Goal: Information Seeking & Learning: Learn about a topic

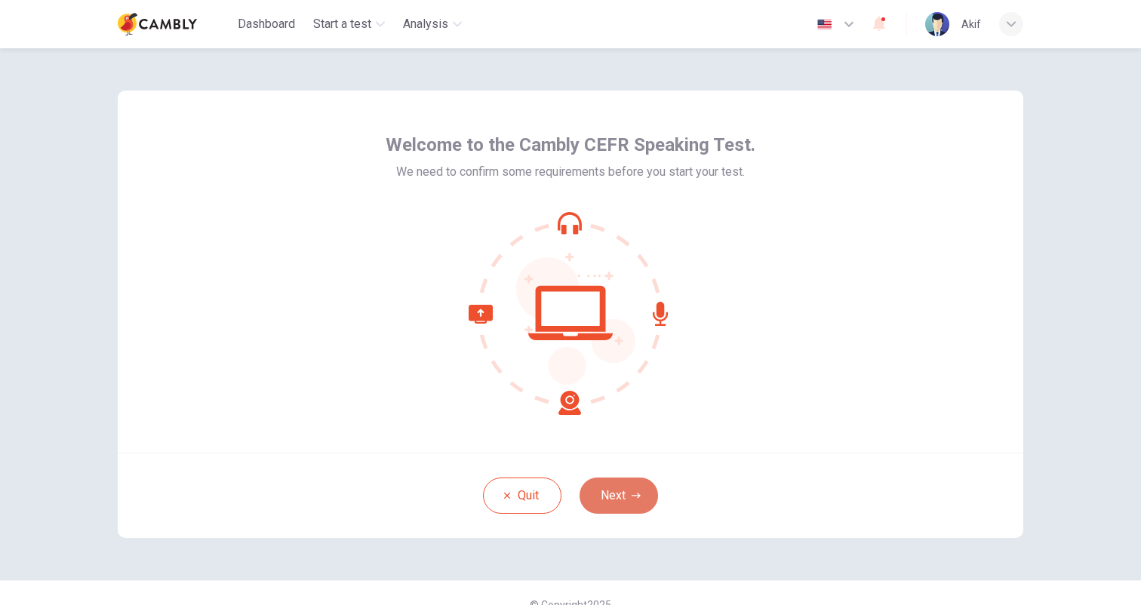
click at [625, 495] on button "Next" at bounding box center [619, 496] width 79 height 36
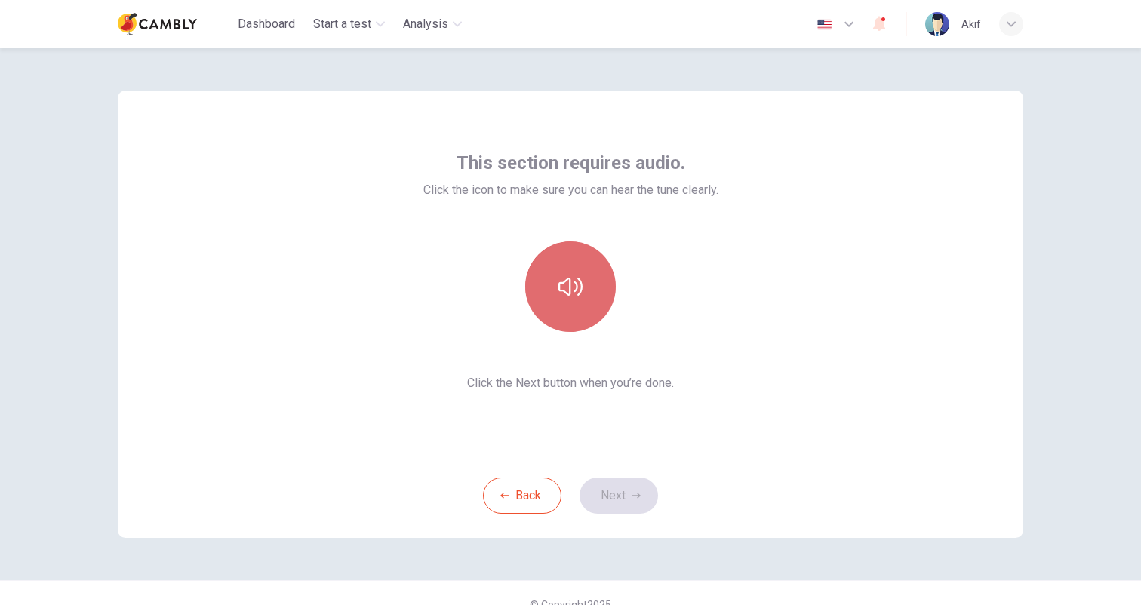
click at [571, 284] on icon "button" at bounding box center [571, 287] width 24 height 18
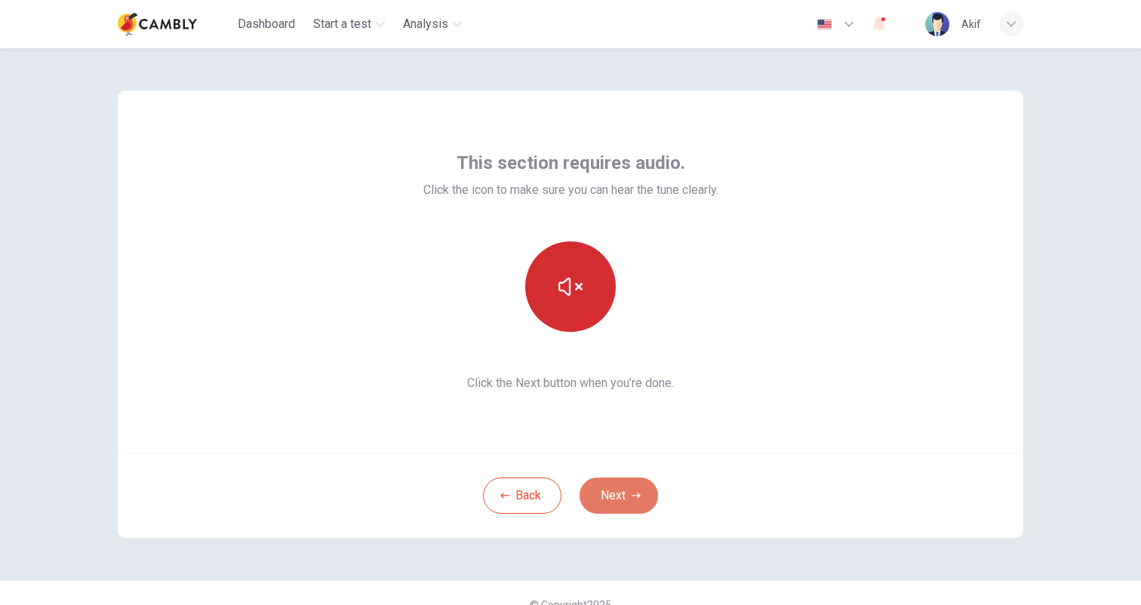
click at [621, 496] on button "Next" at bounding box center [619, 496] width 79 height 36
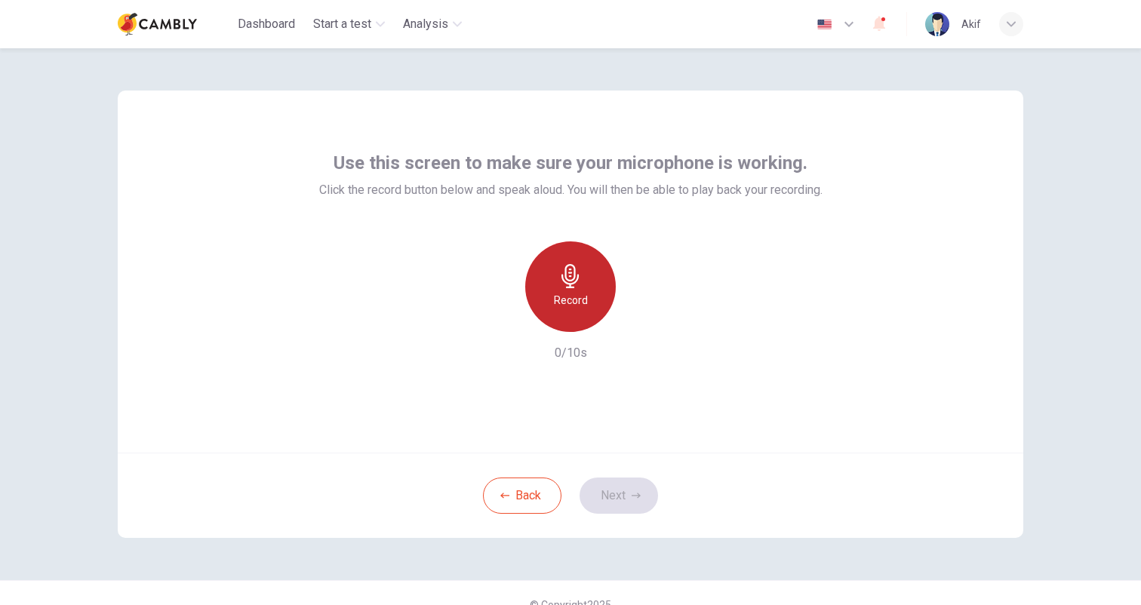
click at [574, 282] on icon "button" at bounding box center [571, 276] width 24 height 24
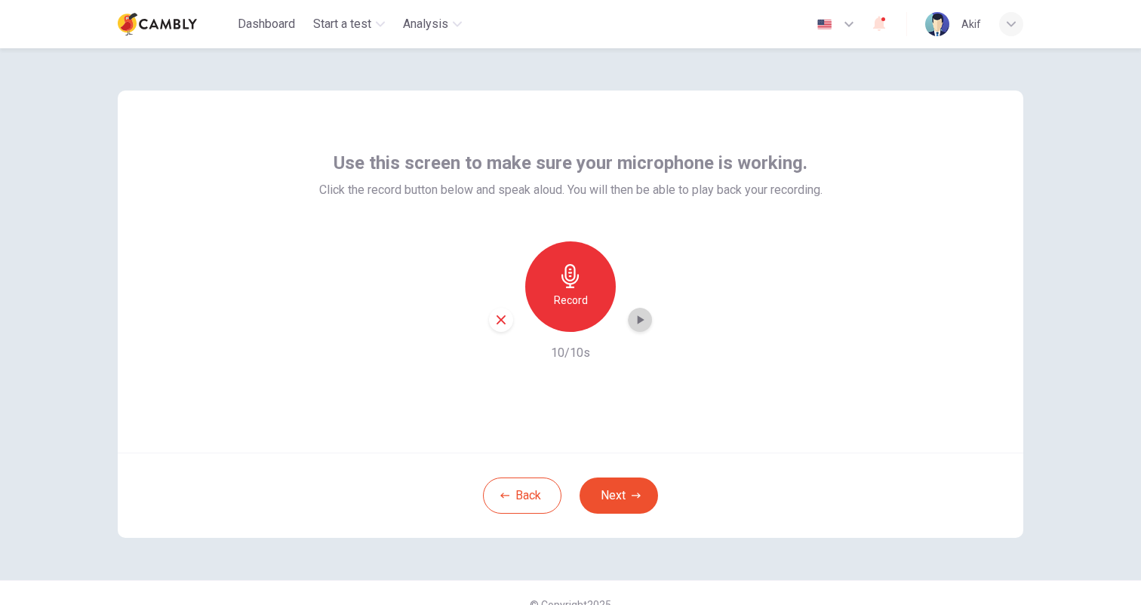
click at [639, 322] on icon "button" at bounding box center [641, 320] width 7 height 9
click at [644, 319] on icon "button" at bounding box center [640, 320] width 15 height 15
click at [516, 495] on button "Back" at bounding box center [522, 496] width 79 height 36
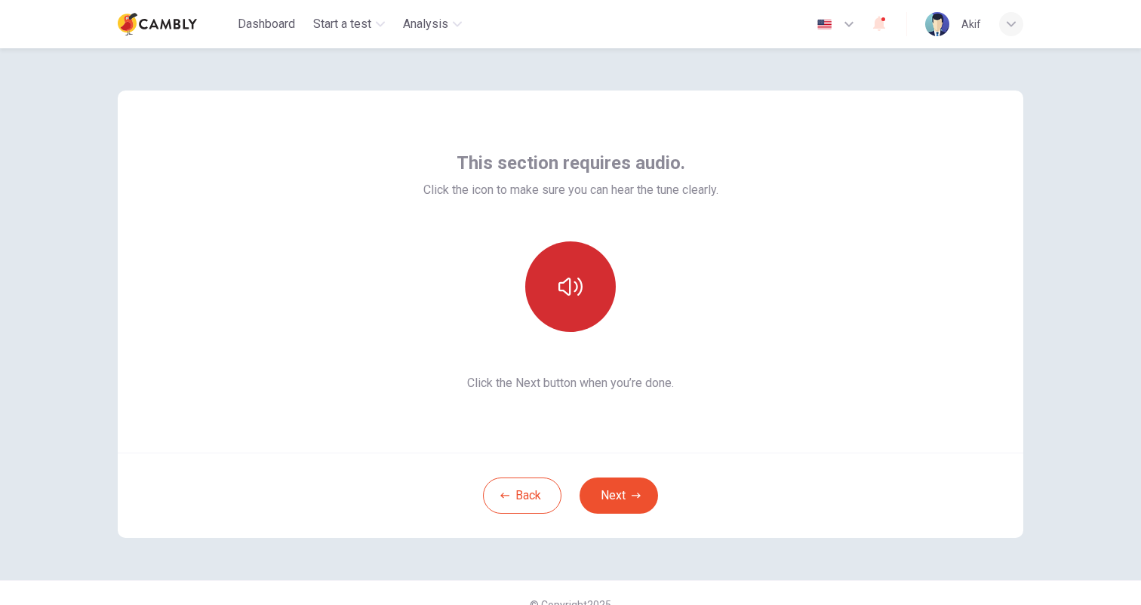
click at [574, 305] on button "button" at bounding box center [570, 287] width 91 height 91
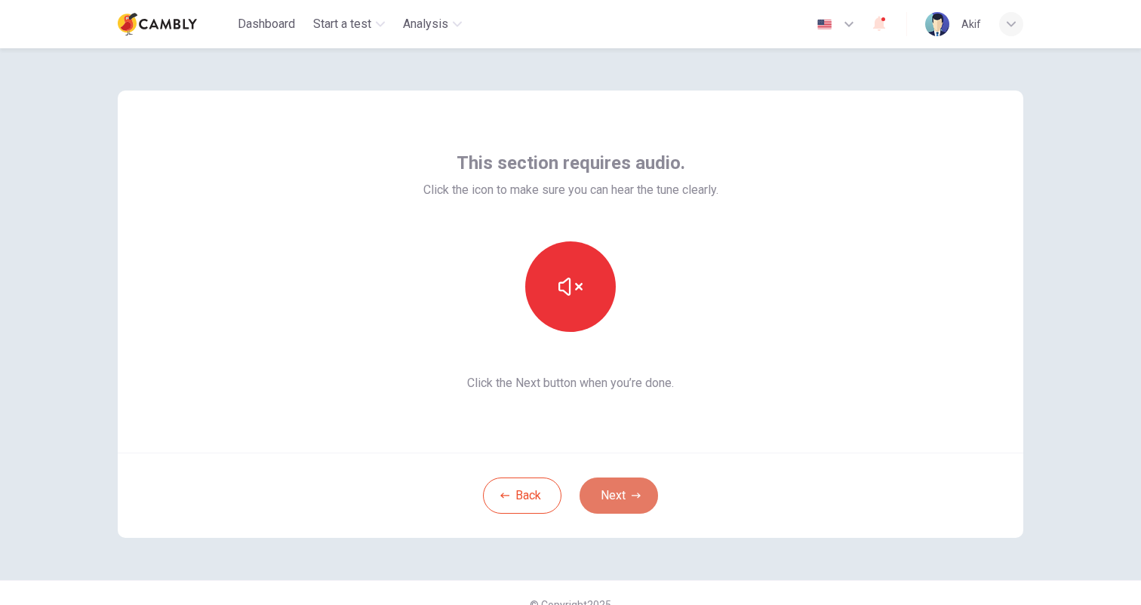
click at [633, 492] on icon "button" at bounding box center [636, 495] width 9 height 9
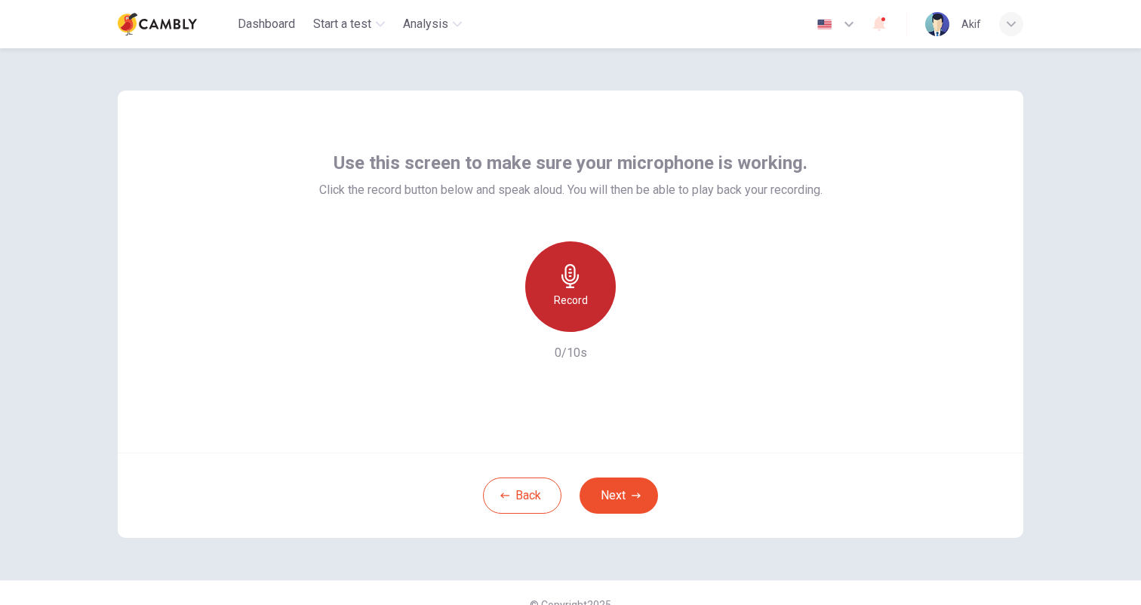
click at [579, 285] on icon "button" at bounding box center [571, 276] width 24 height 24
click at [640, 319] on icon "button" at bounding box center [641, 320] width 7 height 9
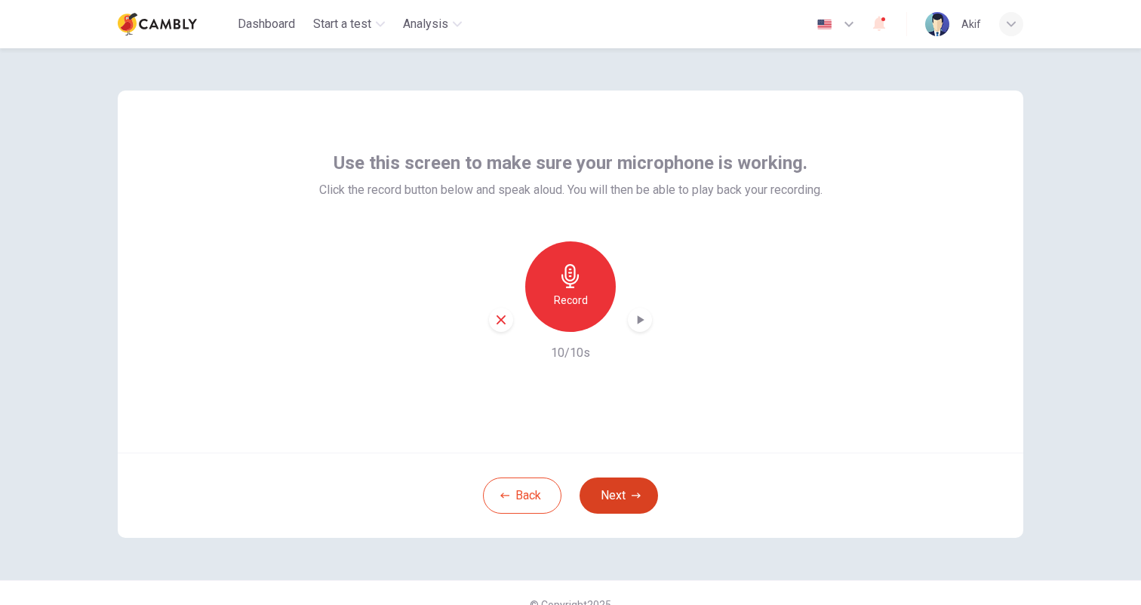
click at [624, 493] on button "Next" at bounding box center [619, 496] width 79 height 36
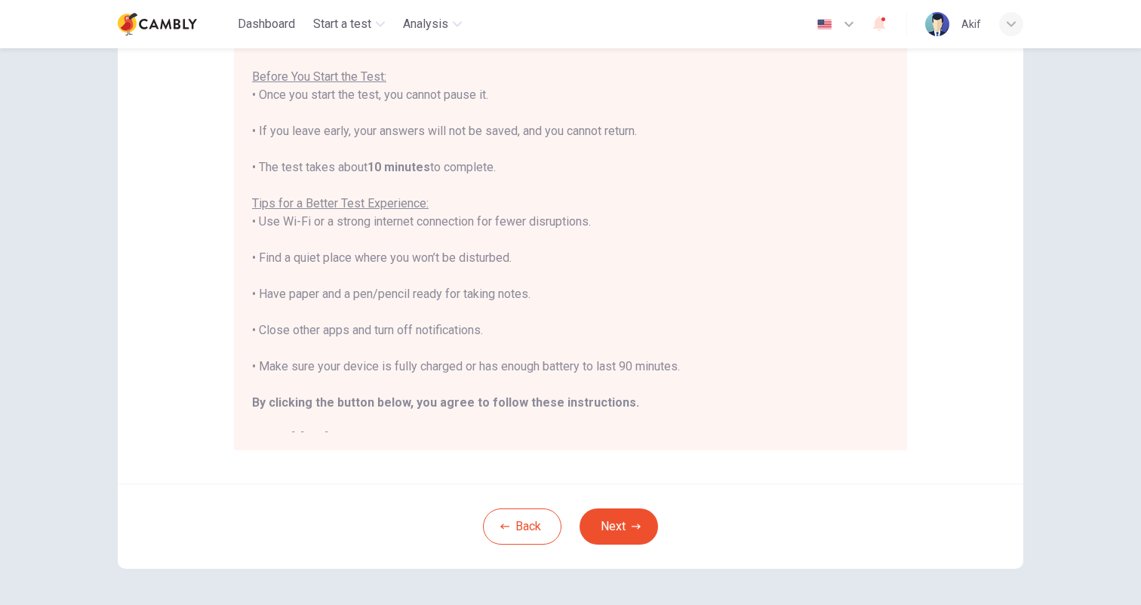
scroll to position [190, 0]
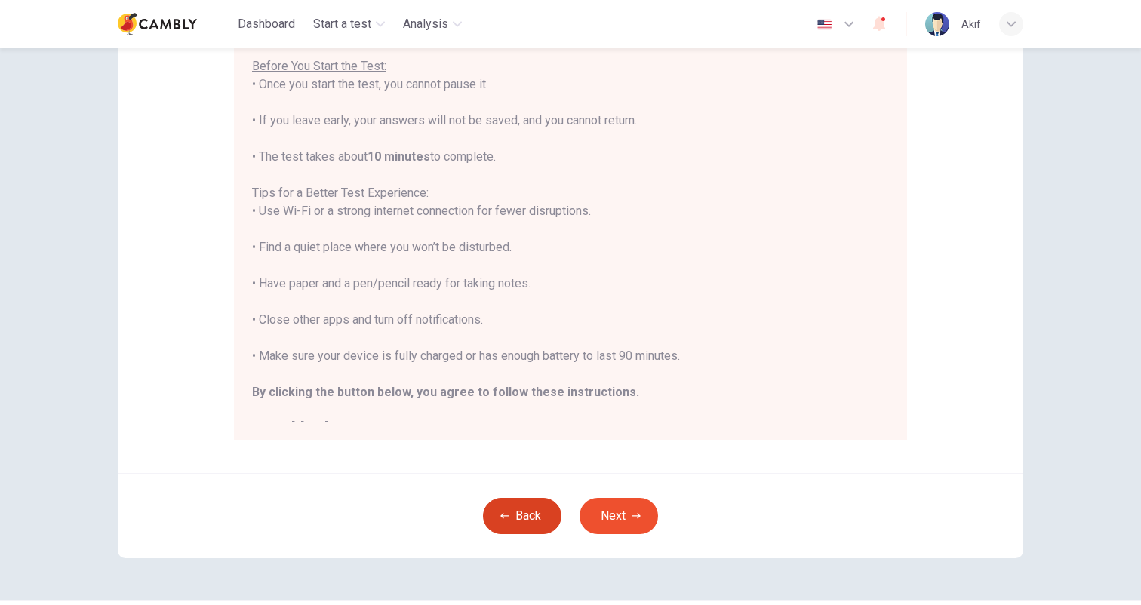
click at [531, 513] on button "Back" at bounding box center [522, 516] width 79 height 36
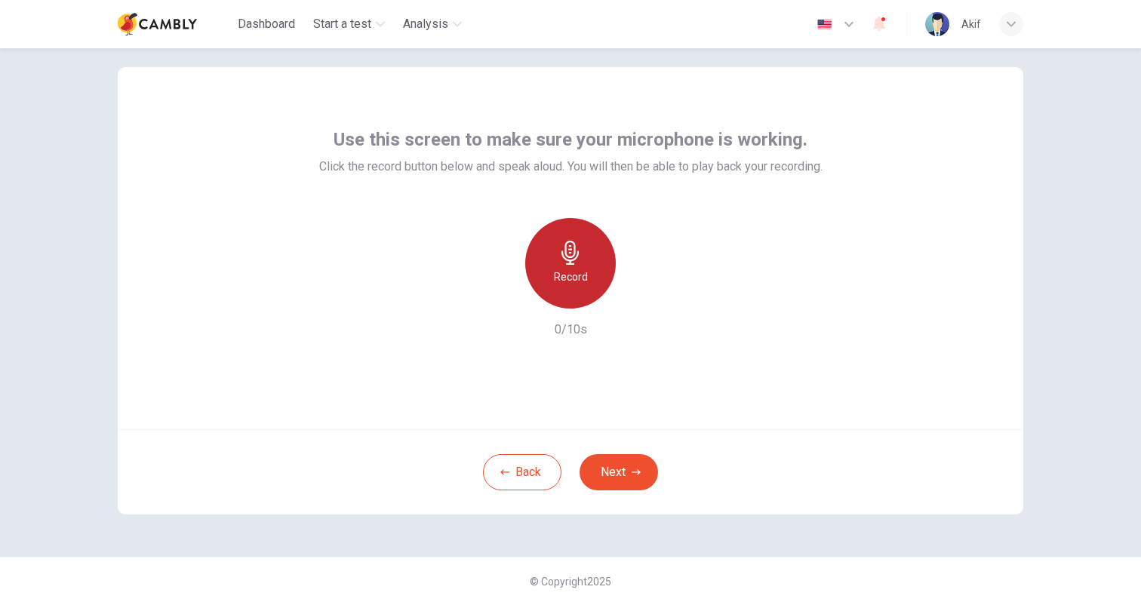
click at [568, 271] on h6 "Record" at bounding box center [571, 277] width 34 height 18
click at [639, 304] on div "button" at bounding box center [640, 297] width 24 height 24
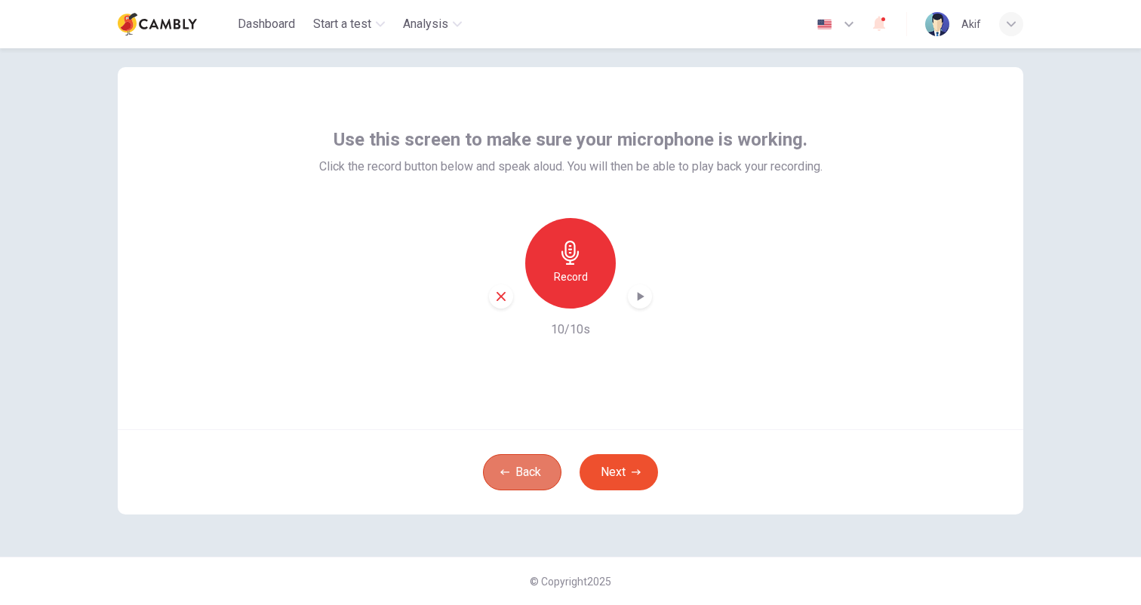
click at [534, 476] on button "Back" at bounding box center [522, 472] width 79 height 36
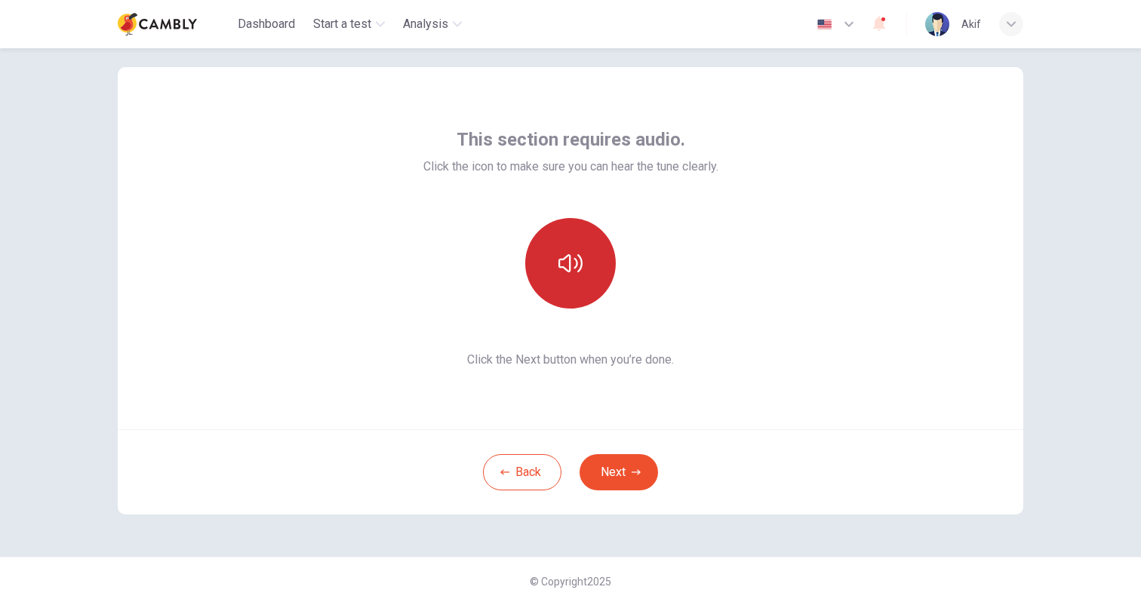
click at [574, 258] on icon "button" at bounding box center [571, 263] width 24 height 18
click at [625, 467] on button "Next" at bounding box center [619, 472] width 79 height 36
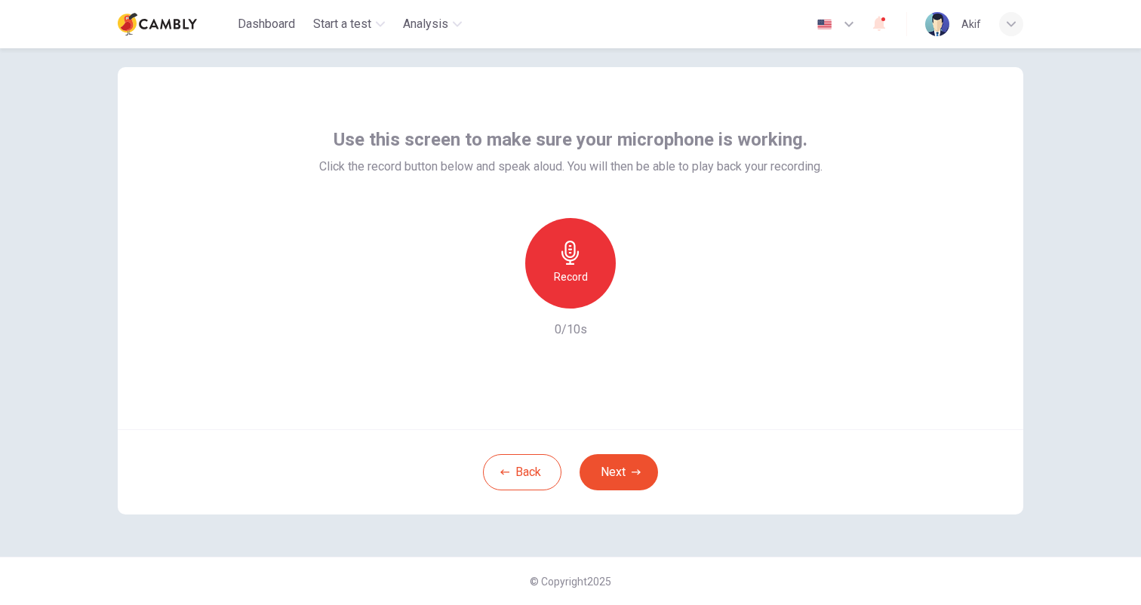
click at [564, 257] on icon "button" at bounding box center [570, 253] width 17 height 24
click at [639, 291] on icon "button" at bounding box center [640, 296] width 15 height 15
click at [574, 257] on icon "button" at bounding box center [571, 253] width 24 height 24
click at [640, 294] on icon "button" at bounding box center [640, 296] width 15 height 15
click at [568, 252] on icon "button" at bounding box center [571, 253] width 24 height 24
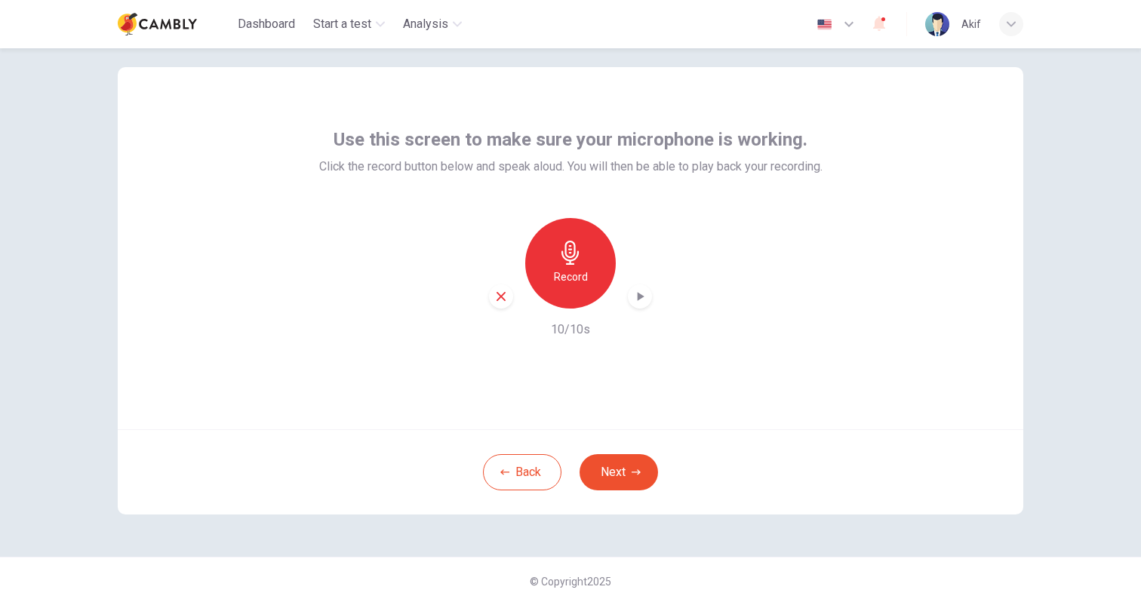
click at [636, 297] on icon "button" at bounding box center [640, 296] width 15 height 15
click at [519, 478] on button "Back" at bounding box center [522, 472] width 79 height 36
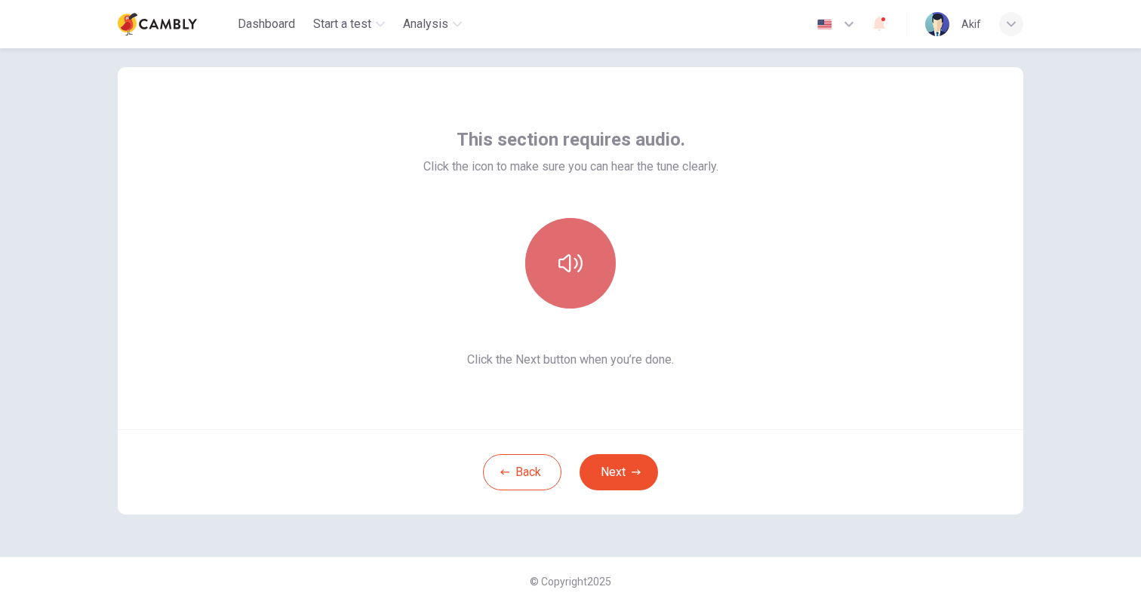
click at [572, 266] on icon "button" at bounding box center [571, 263] width 24 height 24
click at [915, 405] on div "This section requires audio. Click the icon to make sure you can hear the tune …" at bounding box center [571, 248] width 906 height 362
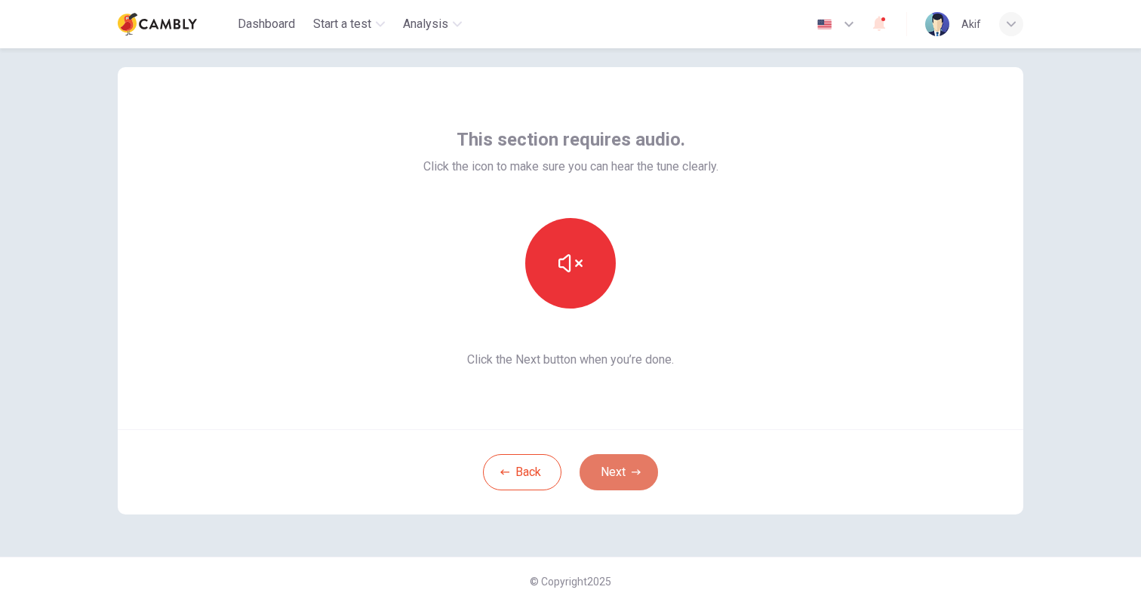
click at [621, 474] on button "Next" at bounding box center [619, 472] width 79 height 36
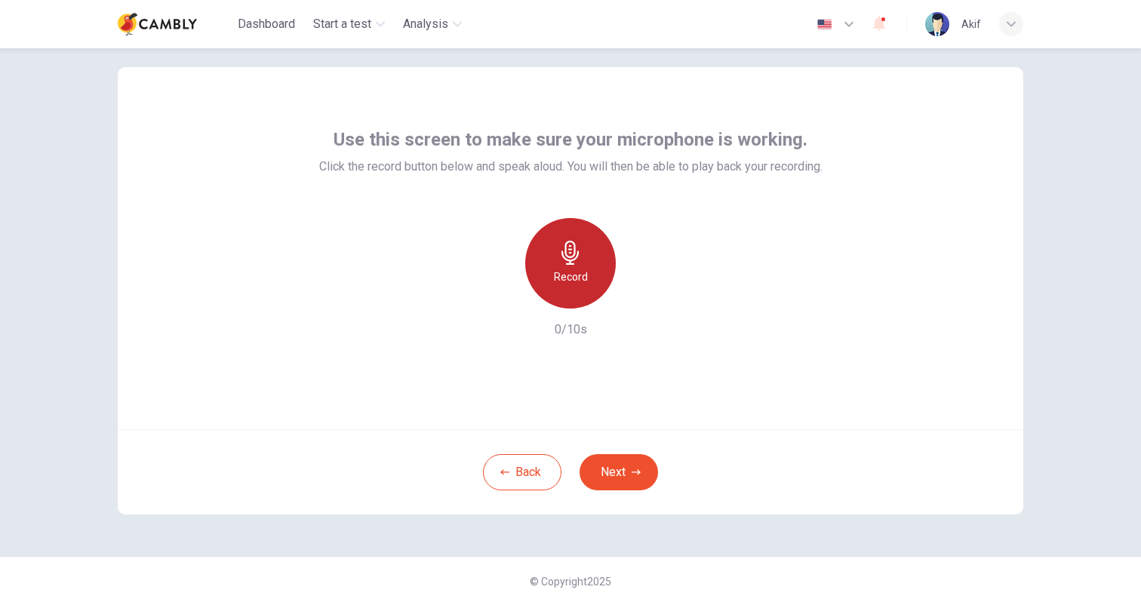
click at [574, 296] on div "Record" at bounding box center [570, 263] width 91 height 91
click at [636, 298] on icon "button" at bounding box center [640, 296] width 15 height 15
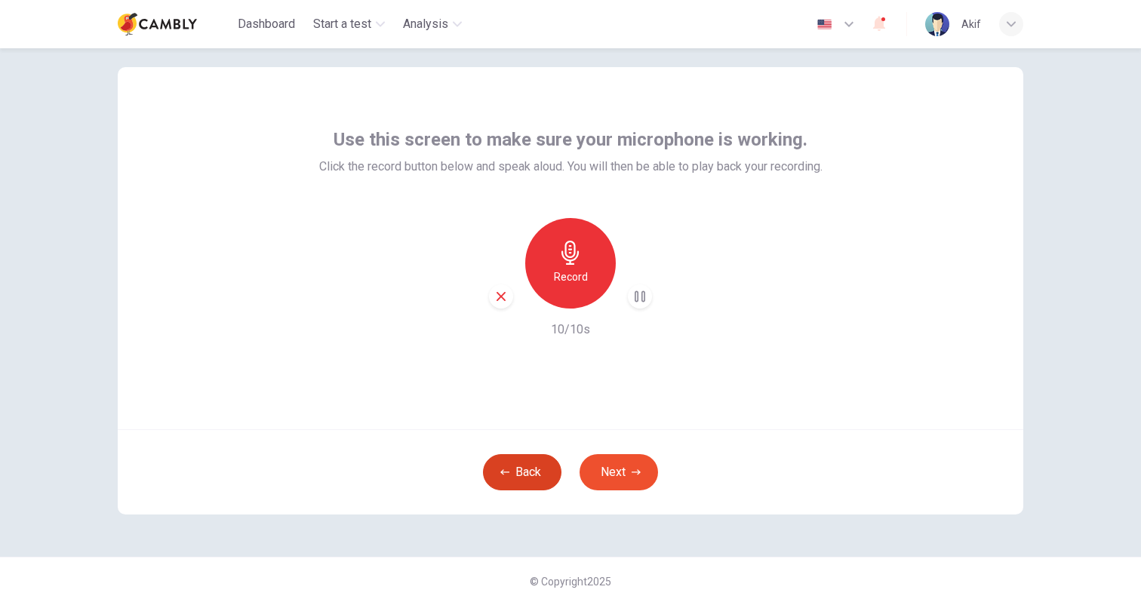
click at [519, 481] on button "Back" at bounding box center [522, 472] width 79 height 36
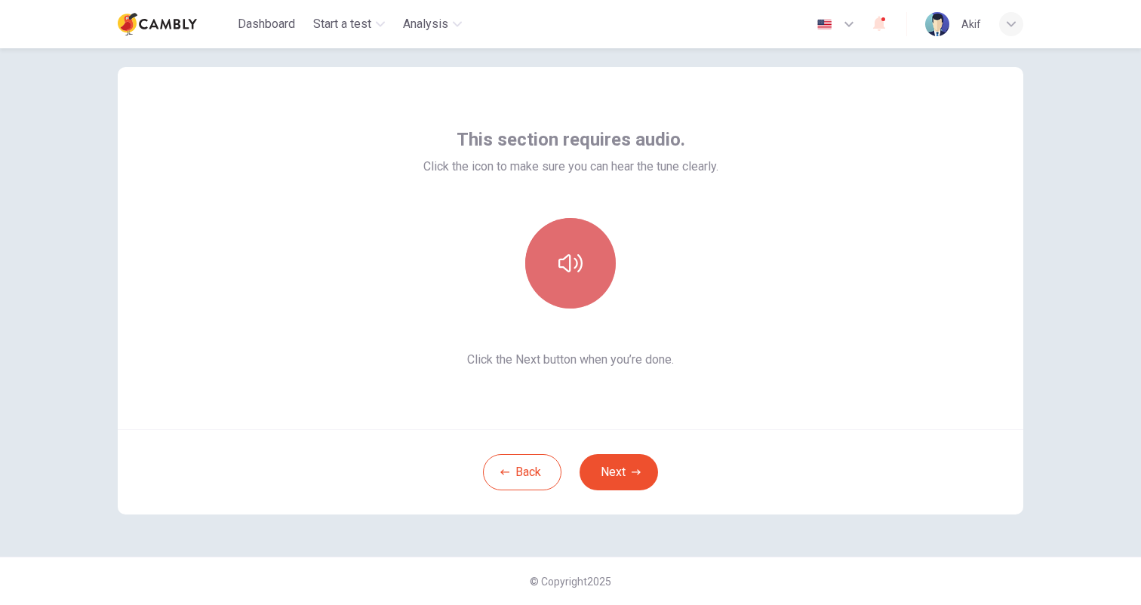
click at [577, 268] on icon "button" at bounding box center [571, 263] width 24 height 24
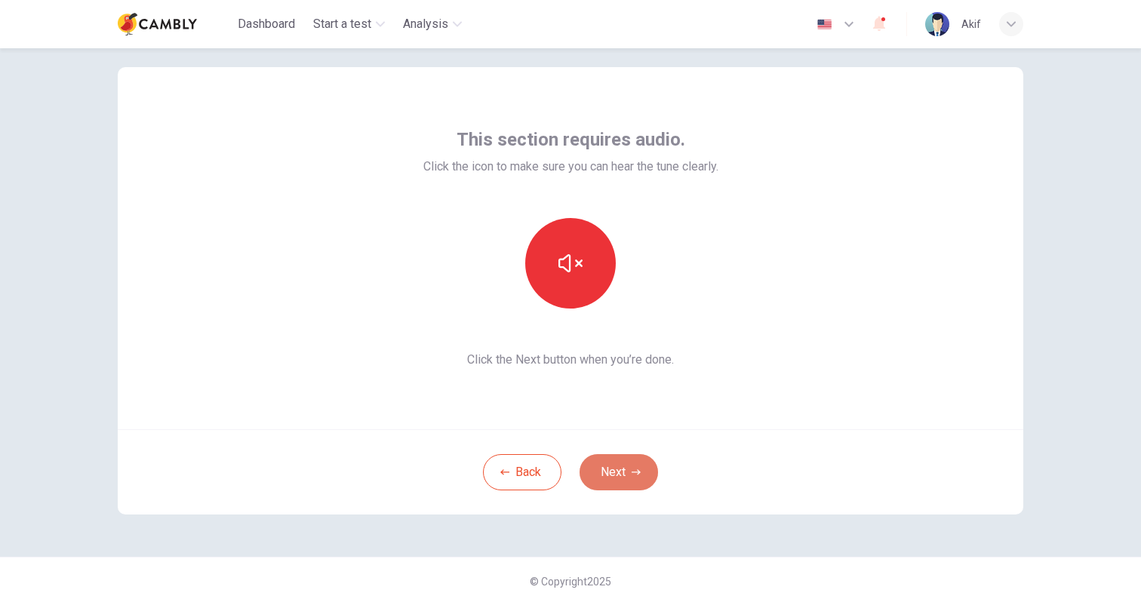
click at [621, 466] on button "Next" at bounding box center [619, 472] width 79 height 36
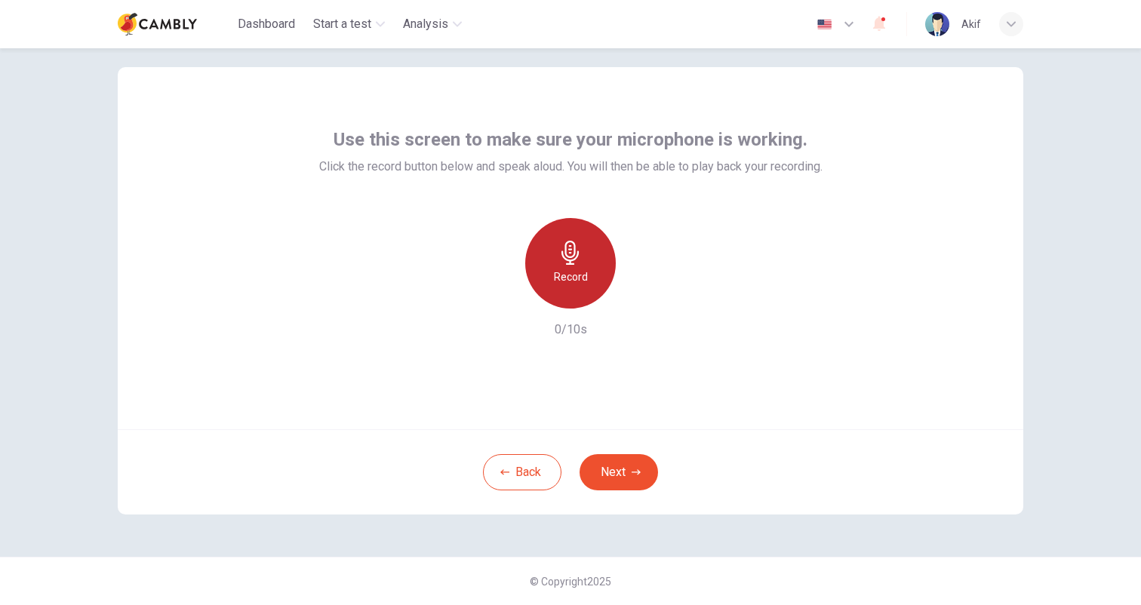
click at [587, 269] on div "Record" at bounding box center [570, 263] width 91 height 91
click at [641, 299] on icon "button" at bounding box center [640, 296] width 15 height 15
click at [1015, 23] on icon "button" at bounding box center [1011, 24] width 9 height 9
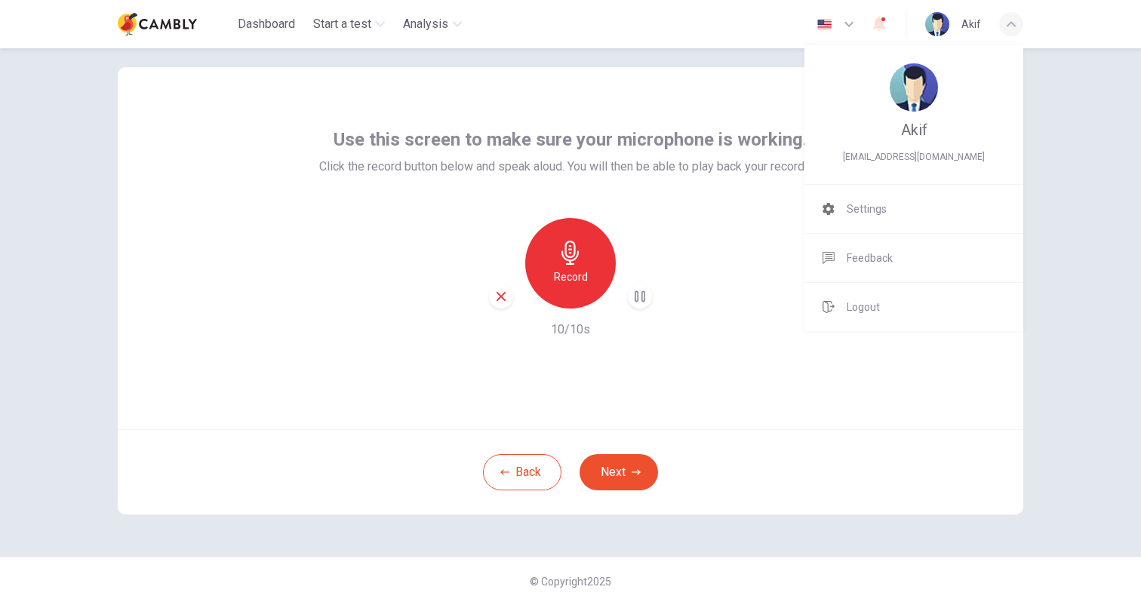
click at [1055, 125] on div at bounding box center [570, 302] width 1141 height 605
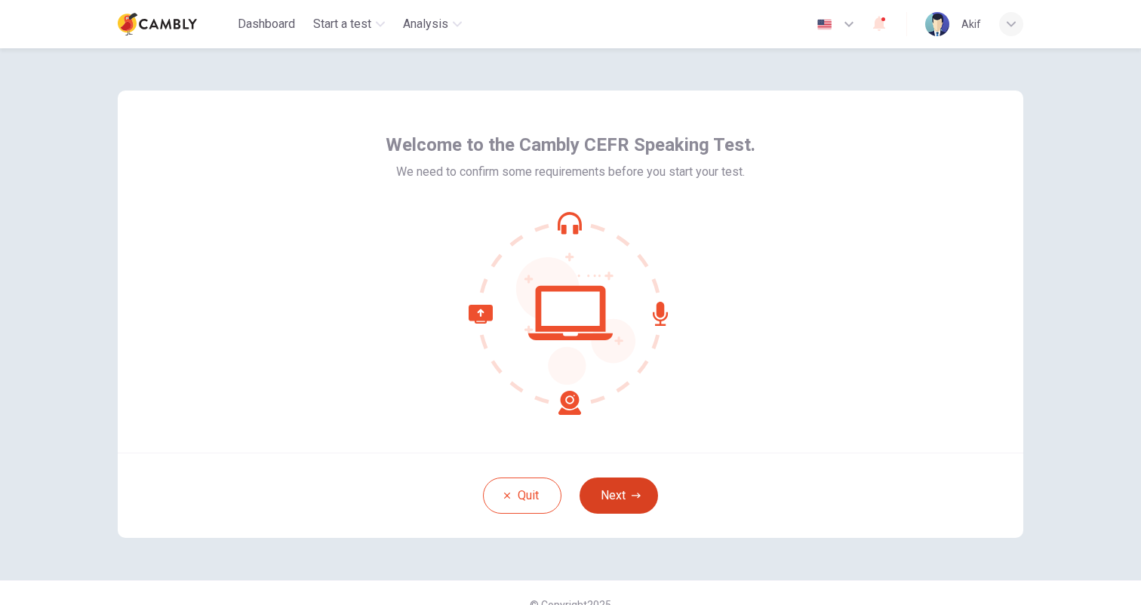
click at [622, 495] on button "Next" at bounding box center [619, 496] width 79 height 36
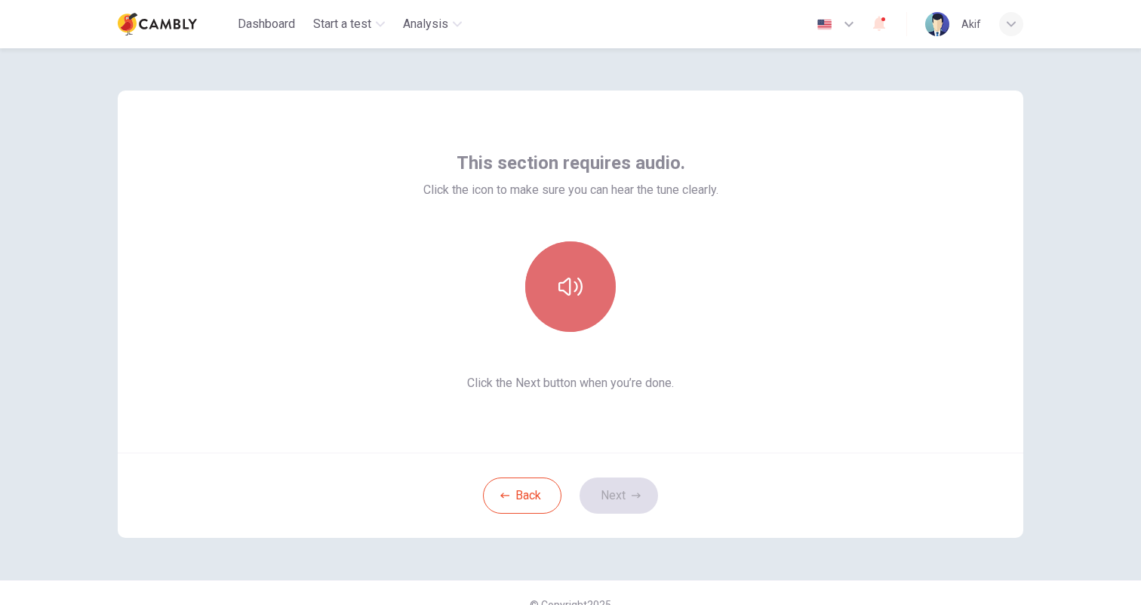
click at [583, 288] on button "button" at bounding box center [570, 287] width 91 height 91
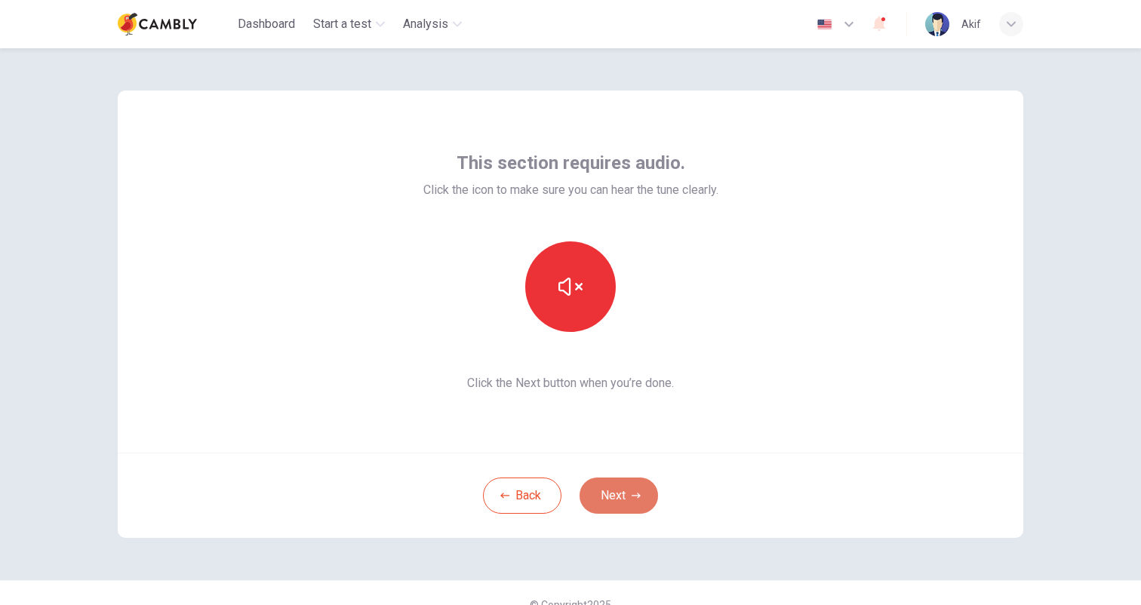
click at [630, 492] on button "Next" at bounding box center [619, 496] width 79 height 36
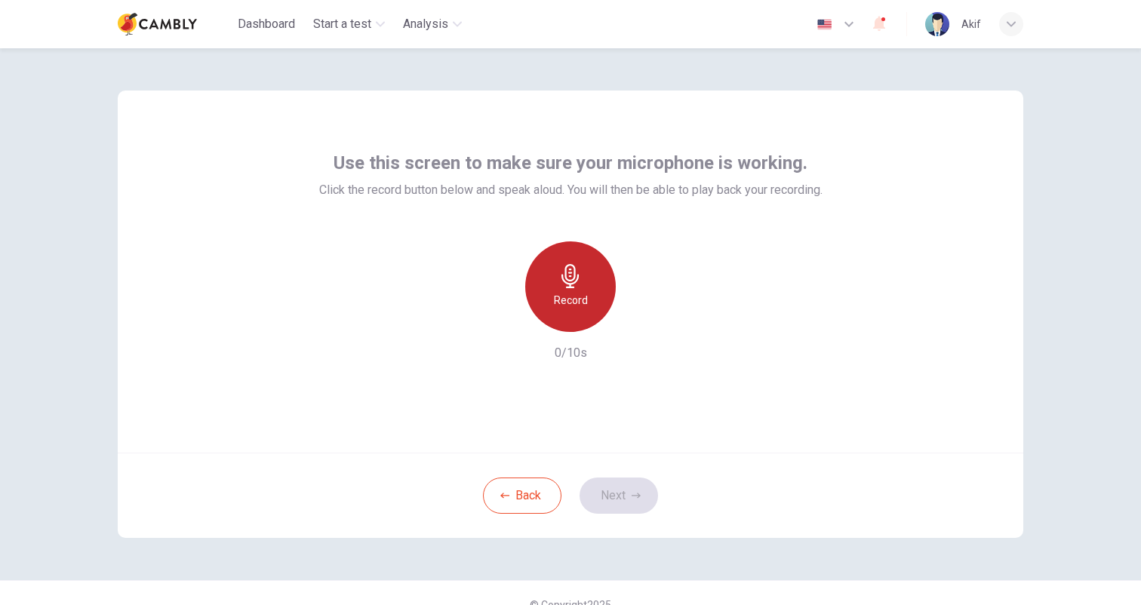
click at [574, 290] on div "Record" at bounding box center [570, 287] width 91 height 91
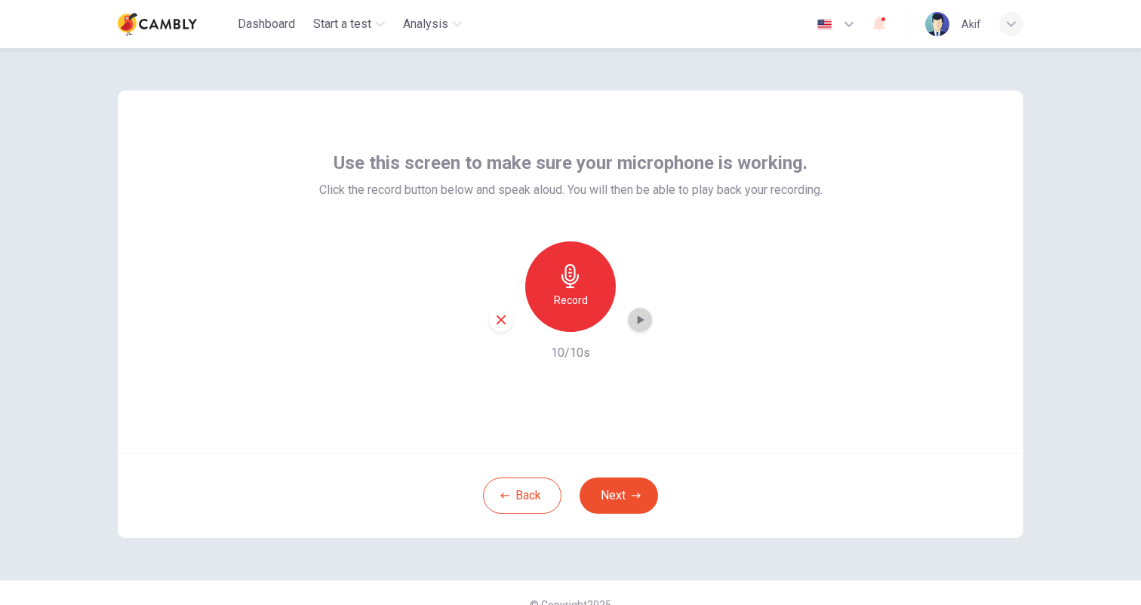
click at [643, 327] on icon "button" at bounding box center [640, 320] width 15 height 15
click at [815, 467] on div "Back Next" at bounding box center [571, 495] width 906 height 85
click at [629, 495] on button "Next" at bounding box center [619, 496] width 79 height 36
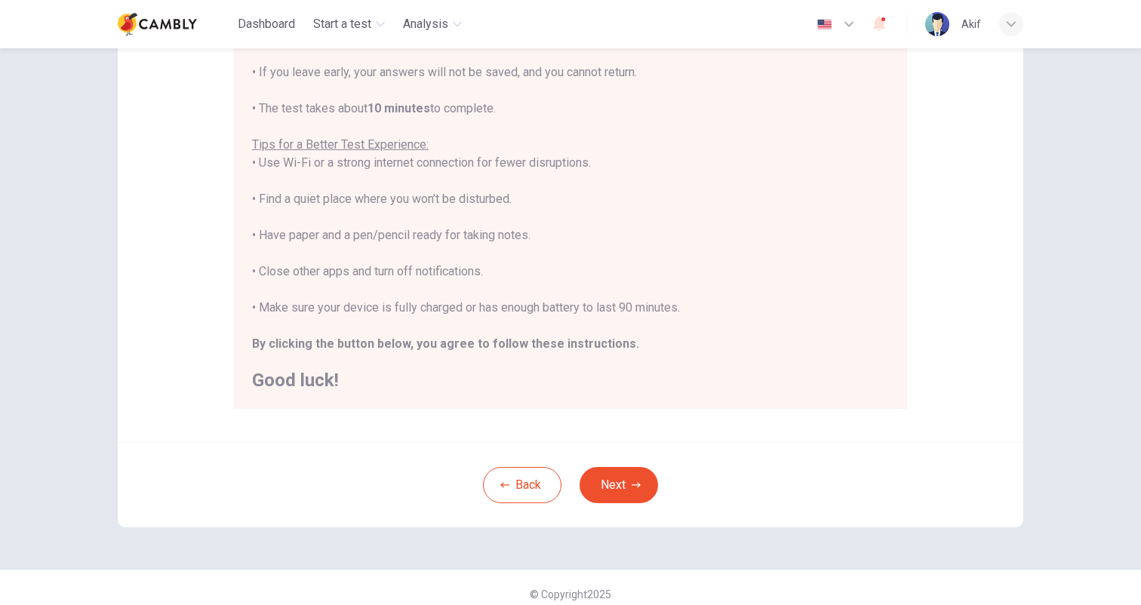
scroll to position [226, 0]
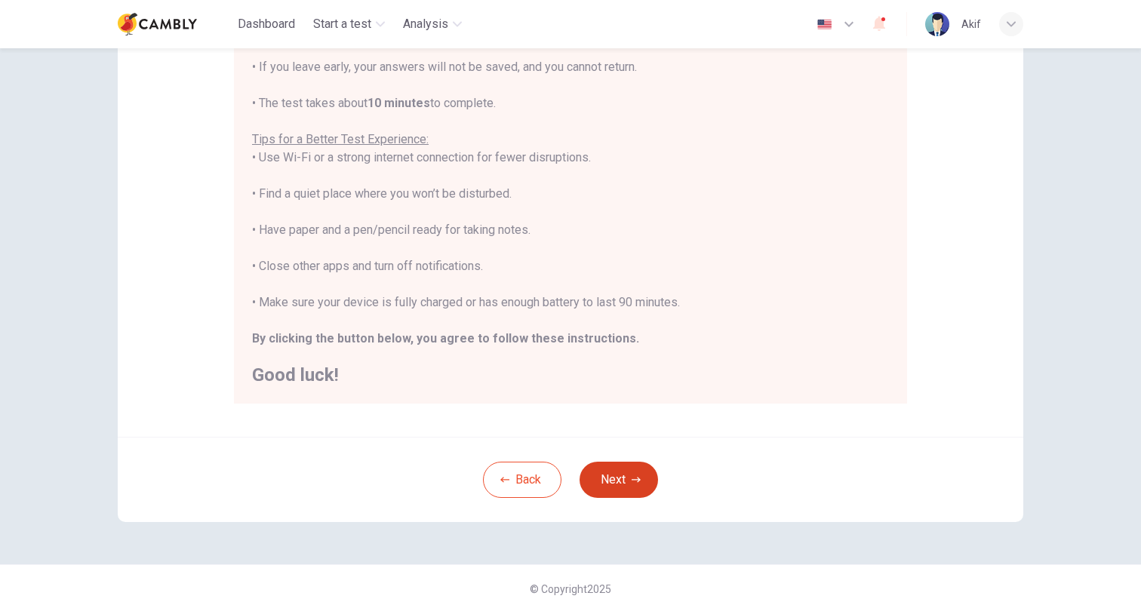
click at [619, 481] on button "Next" at bounding box center [619, 480] width 79 height 36
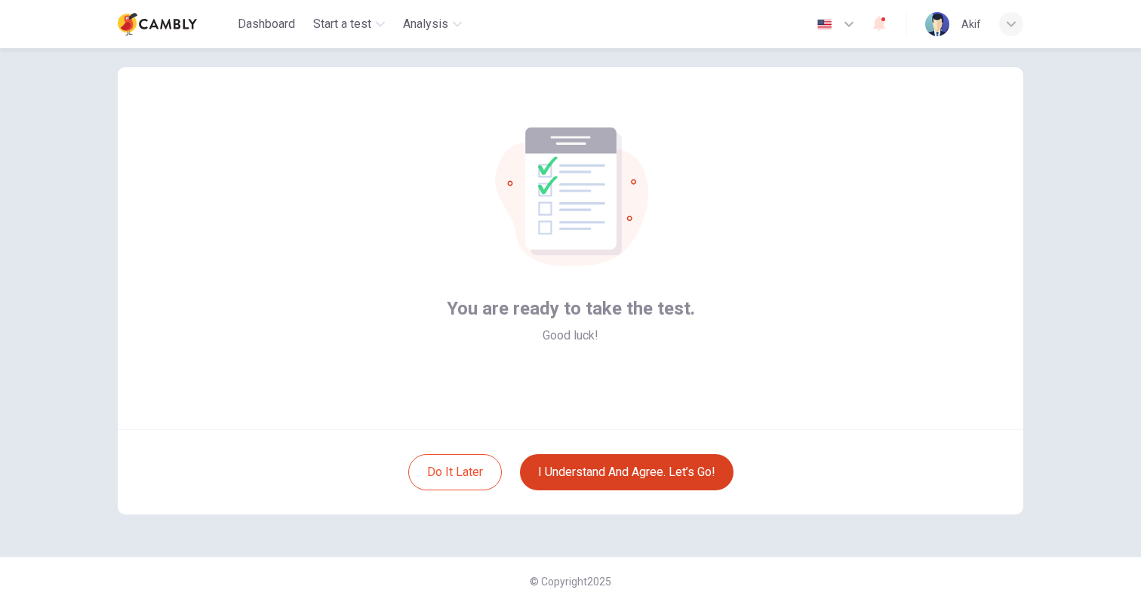
scroll to position [23, 0]
click at [613, 475] on button "I understand and agree. Let’s go!" at bounding box center [627, 472] width 214 height 36
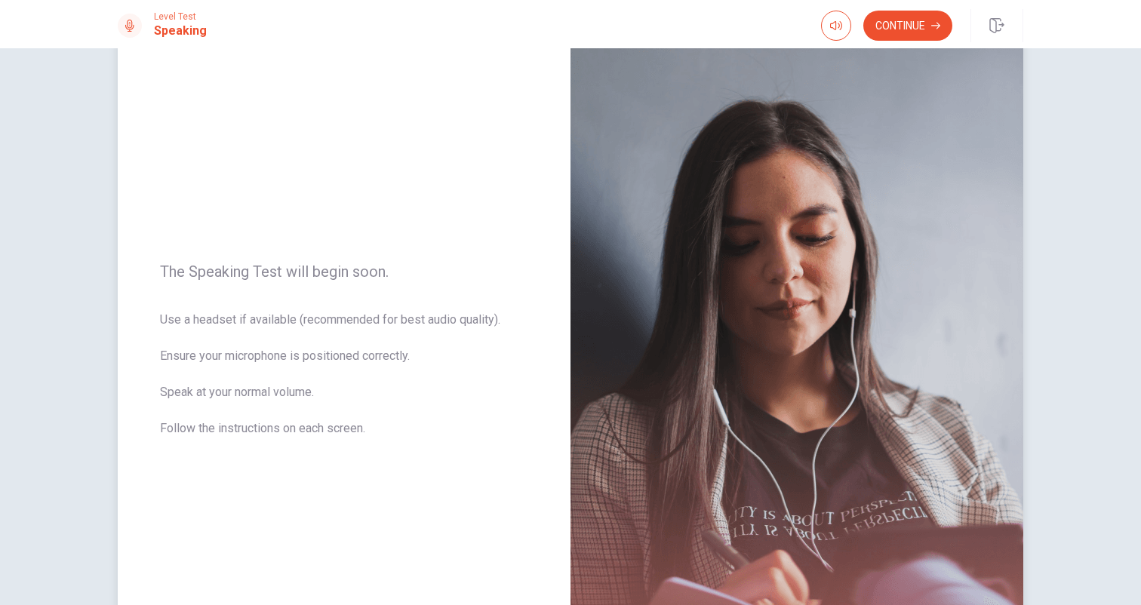
scroll to position [21, 0]
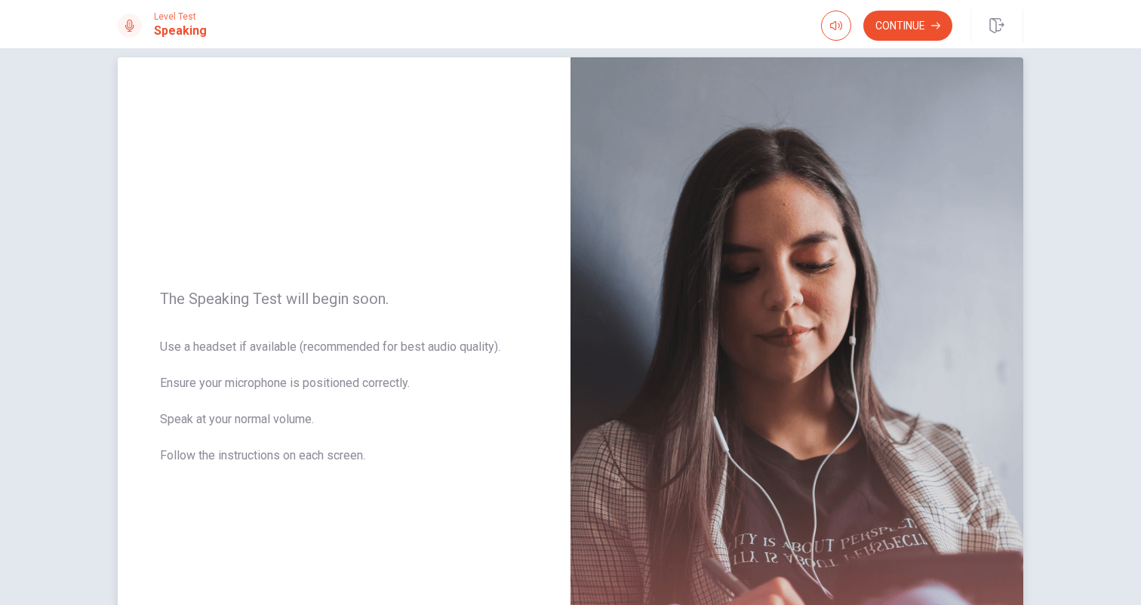
click at [942, 409] on img at bounding box center [797, 386] width 453 height 658
click at [922, 28] on button "Continue" at bounding box center [908, 26] width 89 height 30
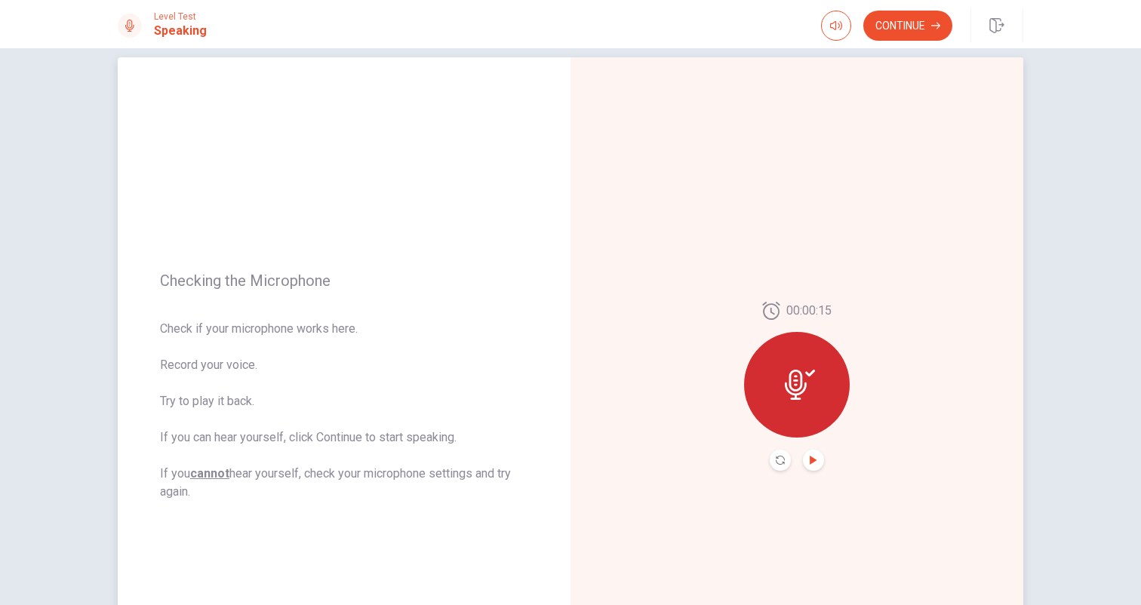
click at [815, 461] on icon "Play Audio" at bounding box center [813, 460] width 9 height 9
click at [905, 26] on button "Continue" at bounding box center [908, 26] width 89 height 30
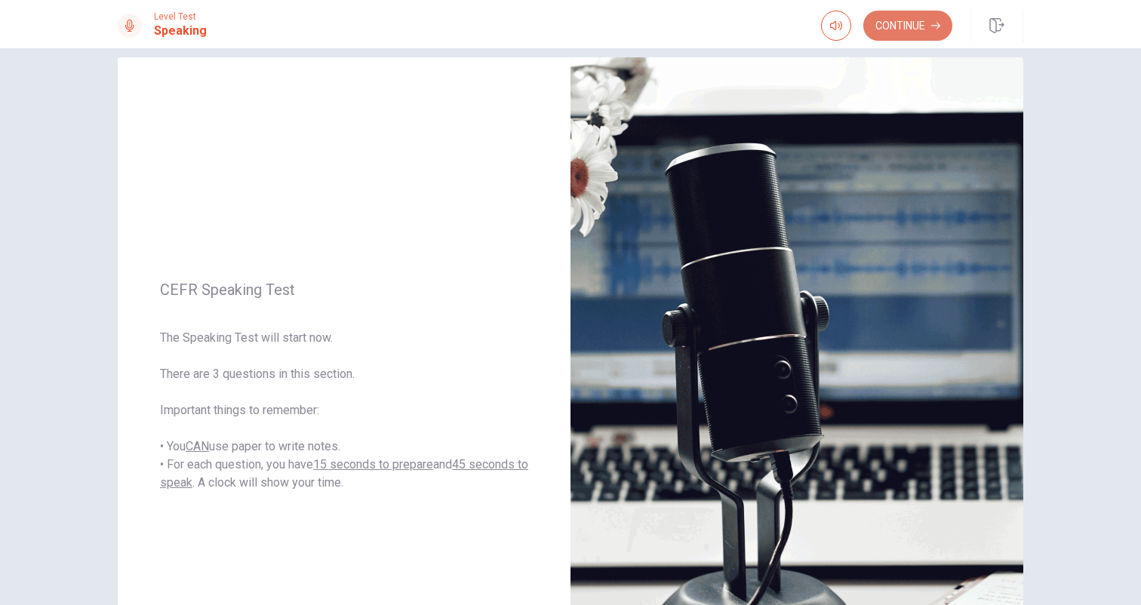
click at [908, 29] on button "Continue" at bounding box center [908, 26] width 89 height 30
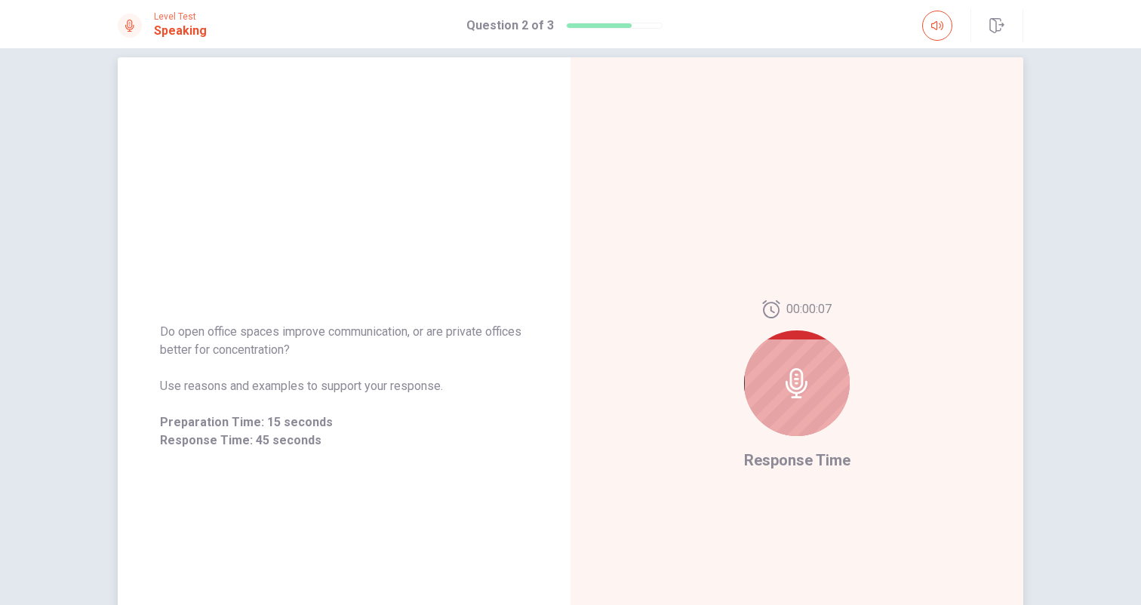
click at [794, 380] on icon at bounding box center [797, 383] width 30 height 30
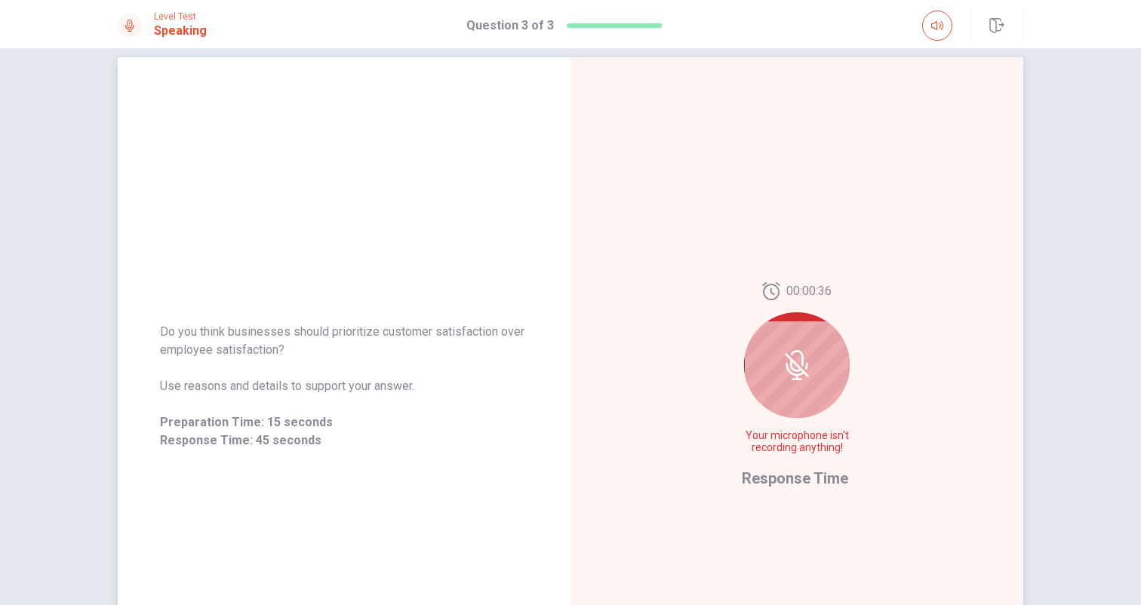
click at [805, 362] on icon at bounding box center [797, 365] width 30 height 30
click at [790, 371] on icon at bounding box center [797, 365] width 30 height 30
click at [799, 355] on icon at bounding box center [797, 365] width 30 height 30
click at [817, 340] on div at bounding box center [797, 366] width 106 height 106
click at [803, 344] on div at bounding box center [797, 366] width 106 height 106
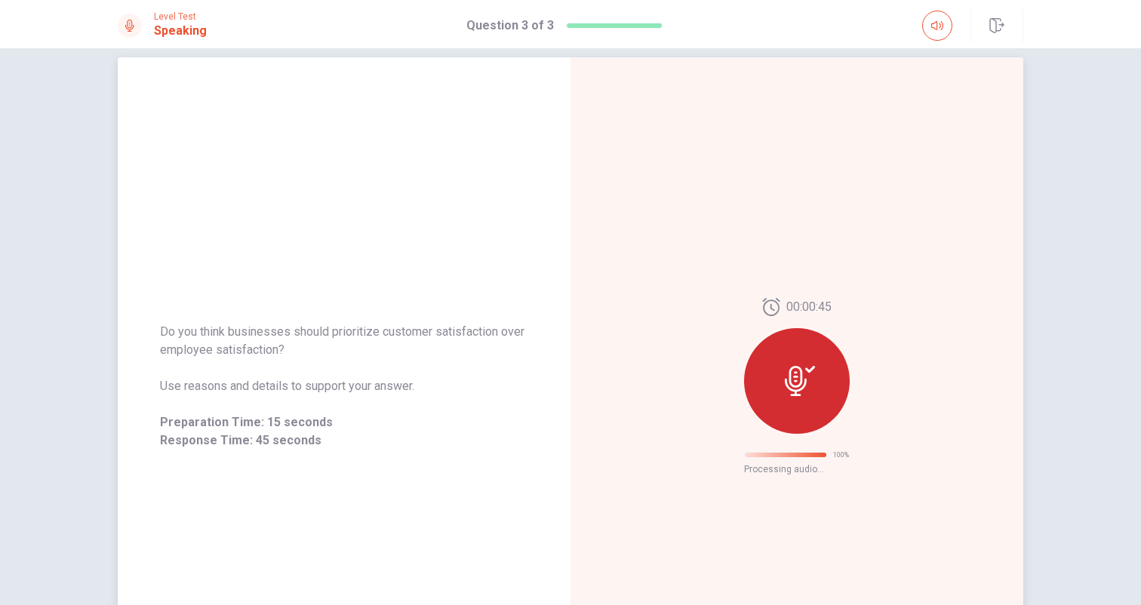
scroll to position [0, 0]
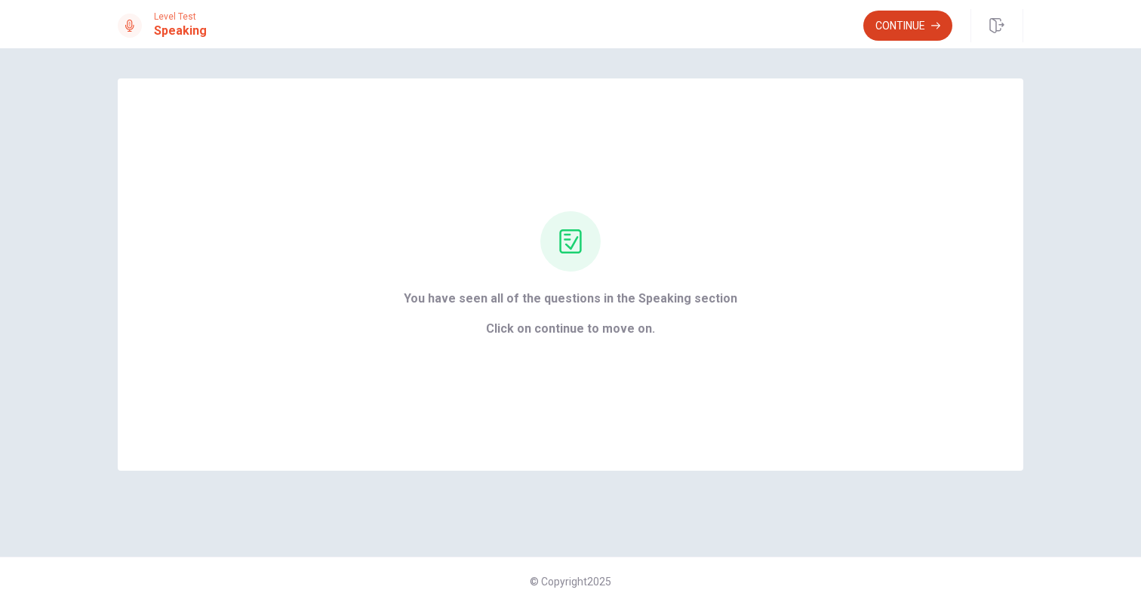
click at [919, 29] on button "Continue" at bounding box center [908, 26] width 89 height 30
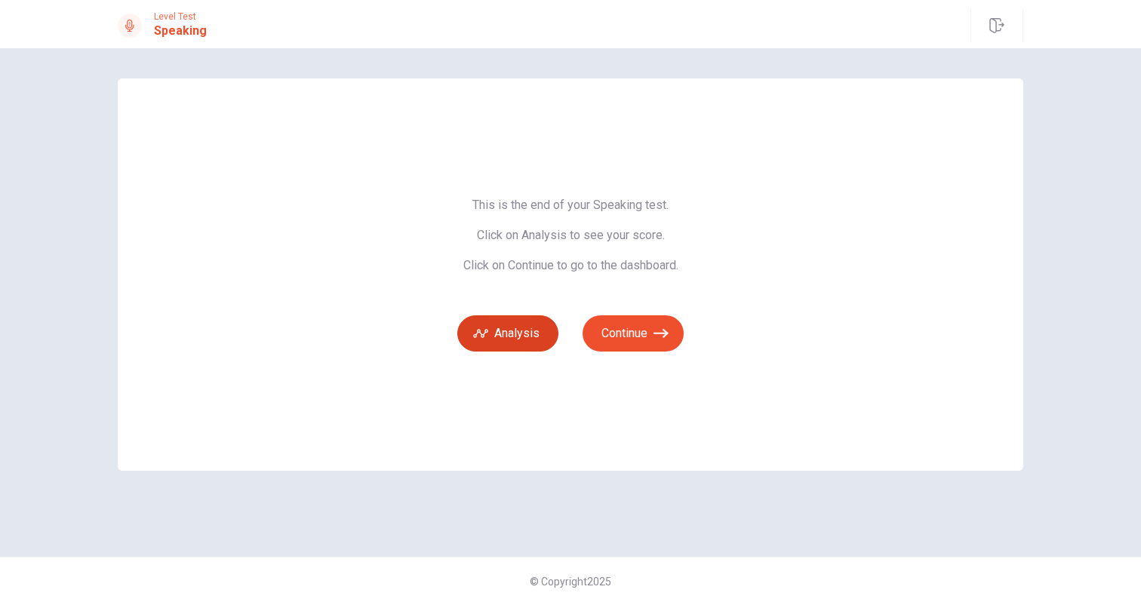
click at [516, 336] on button "Analysis" at bounding box center [507, 334] width 101 height 36
